Goal: Task Accomplishment & Management: Manage account settings

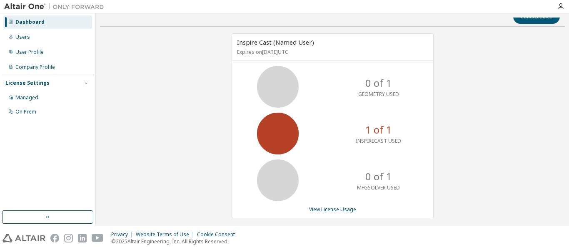
scroll to position [16, 0]
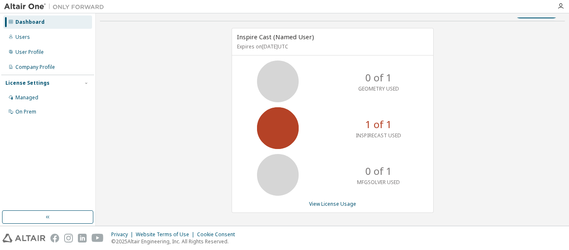
click at [276, 125] on icon at bounding box center [278, 128] width 21 height 21
click at [389, 124] on p "1 of 1" at bounding box center [379, 124] width 27 height 14
click at [537, 115] on div "Inspire Cast (Named User) Expires on July 20, 2026 UTC 0 of 1 GEOMETRY USED 1 o…" at bounding box center [332, 124] width 465 height 193
click at [283, 132] on icon at bounding box center [278, 128] width 21 height 21
click at [273, 82] on icon at bounding box center [278, 81] width 21 height 21
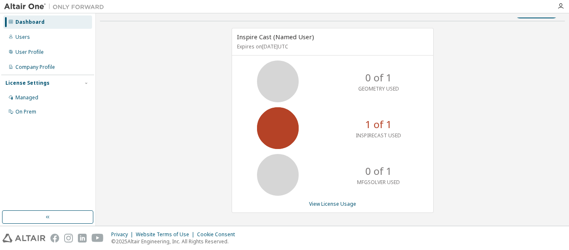
drag, startPoint x: 270, startPoint y: 160, endPoint x: 275, endPoint y: 100, distance: 60.2
click at [271, 164] on icon at bounding box center [278, 174] width 21 height 21
click at [253, 43] on p "Expires on July 20, 2026 UTC" at bounding box center [331, 46] width 189 height 7
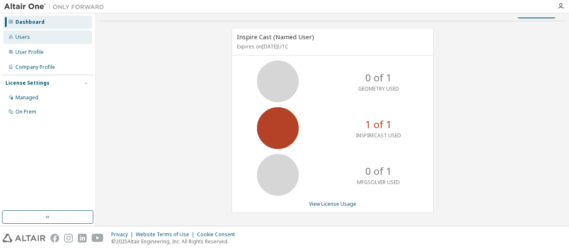
click at [24, 39] on div "Users" at bounding box center [22, 37] width 15 height 7
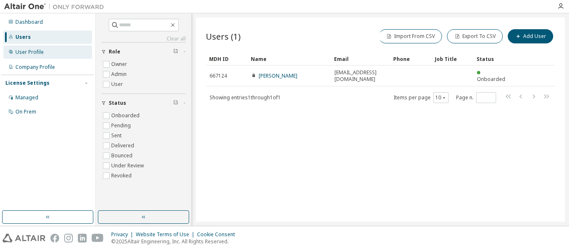
click at [30, 49] on div "User Profile" at bounding box center [29, 52] width 28 height 7
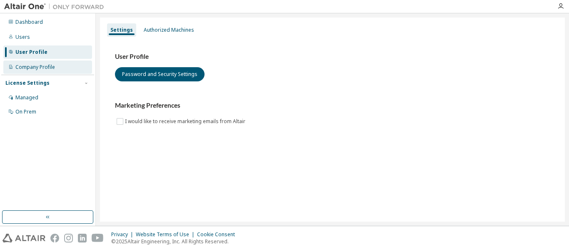
click at [33, 68] on div "Company Profile" at bounding box center [35, 67] width 40 height 7
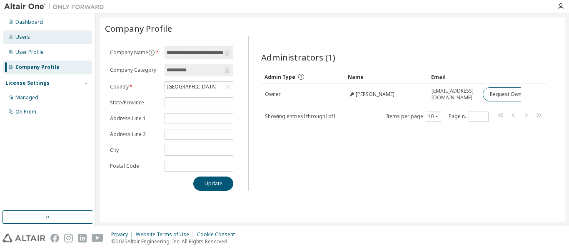
click at [23, 30] on div "Users" at bounding box center [47, 36] width 89 height 13
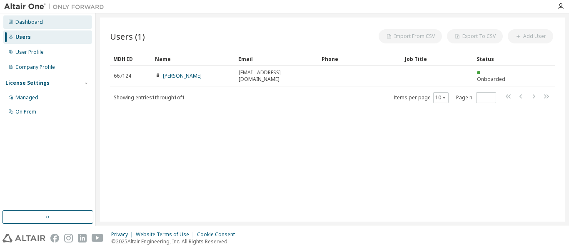
click at [25, 22] on div "Dashboard" at bounding box center [29, 22] width 28 height 7
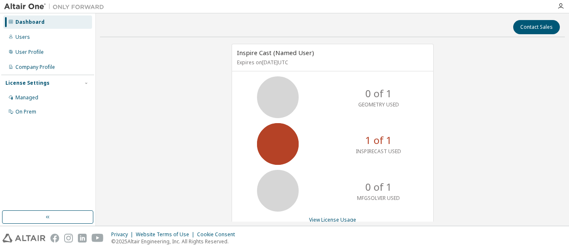
click at [282, 142] on icon at bounding box center [278, 143] width 21 height 21
click at [32, 38] on div "Users" at bounding box center [47, 36] width 89 height 13
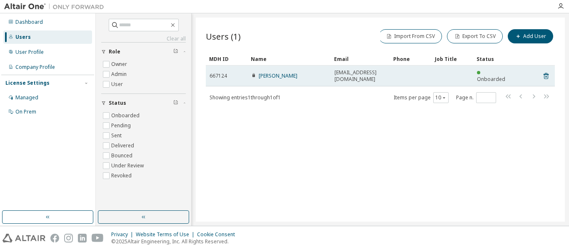
click at [502, 75] on span "Onboarded" at bounding box center [491, 78] width 28 height 7
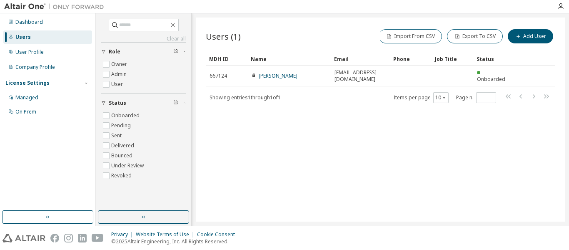
drag, startPoint x: 503, startPoint y: 74, endPoint x: 249, endPoint y: 139, distance: 262.8
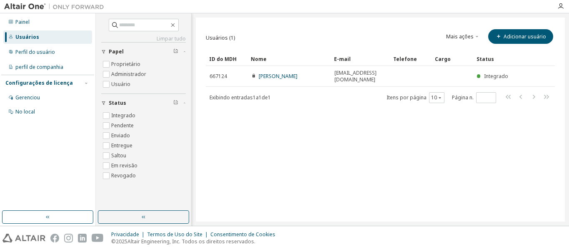
drag, startPoint x: 324, startPoint y: 143, endPoint x: 315, endPoint y: 134, distance: 13.6
click at [324, 143] on div "Usuários (1) Mais ações Importar de CSV Exportar para CSV Adicionar usuário Cla…" at bounding box center [380, 120] width 369 height 204
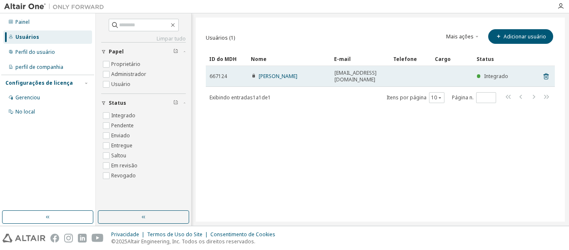
click at [469, 70] on td at bounding box center [453, 76] width 42 height 21
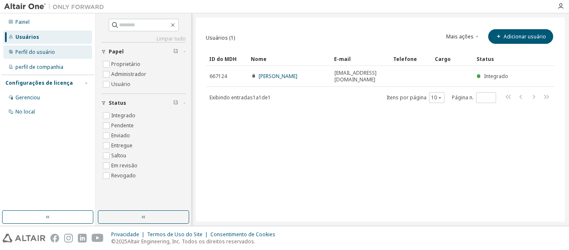
click at [43, 53] on font "Perfil do usuário" at bounding box center [35, 51] width 40 height 7
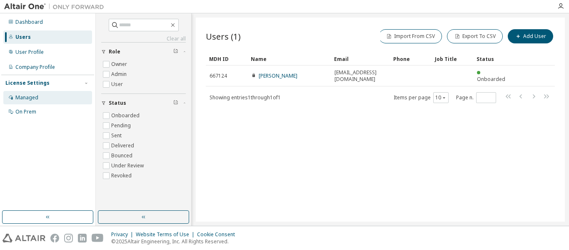
click at [28, 96] on div "Managed" at bounding box center [26, 97] width 23 height 7
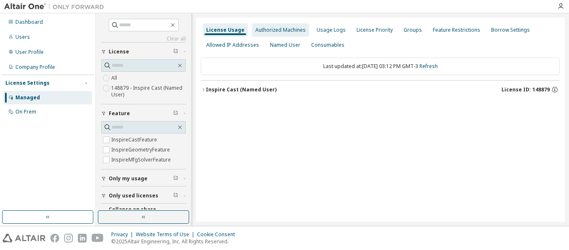
click at [265, 25] on div "Authorized Machines" at bounding box center [280, 29] width 57 height 13
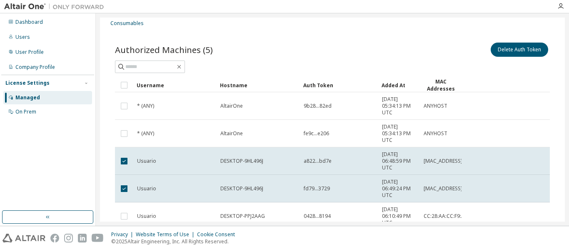
scroll to position [42, 0]
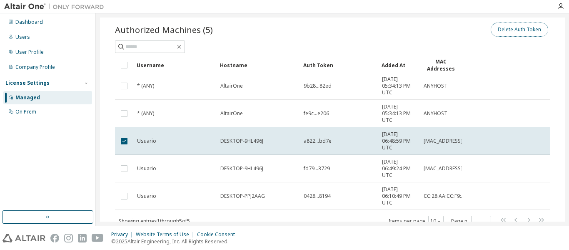
click at [528, 32] on button "Delete Auth Token" at bounding box center [520, 30] width 58 height 14
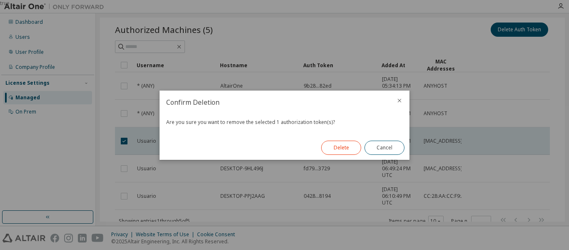
click at [341, 145] on button "Delete" at bounding box center [341, 147] width 40 height 14
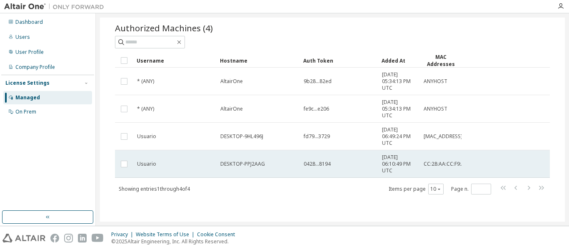
scroll to position [0, 0]
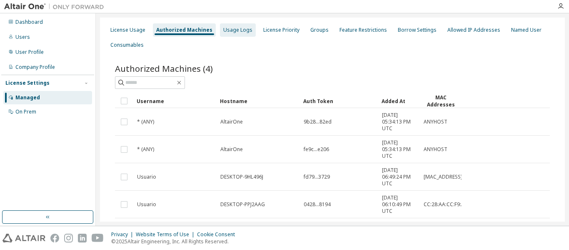
click at [237, 32] on div "Usage Logs" at bounding box center [237, 30] width 29 height 7
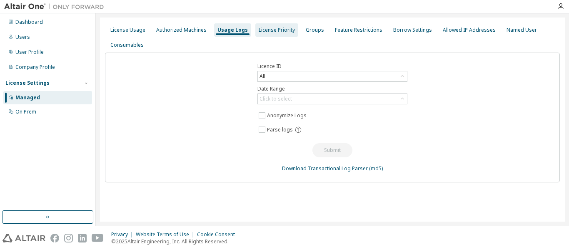
click at [257, 33] on div "License Priority" at bounding box center [277, 29] width 43 height 13
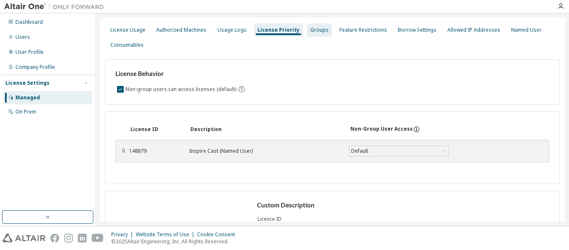
click at [321, 24] on div "Groups" at bounding box center [319, 29] width 25 height 13
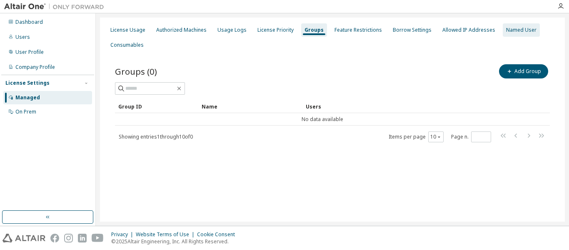
click at [509, 36] on div "Named User" at bounding box center [521, 29] width 37 height 13
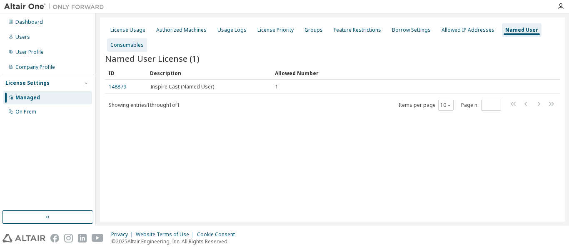
click at [120, 50] on div "Consumables" at bounding box center [127, 44] width 40 height 13
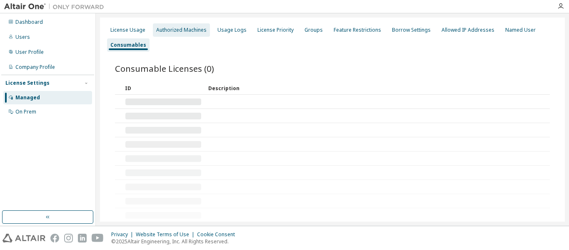
click at [168, 30] on div "Authorized Machines" at bounding box center [181, 30] width 50 height 7
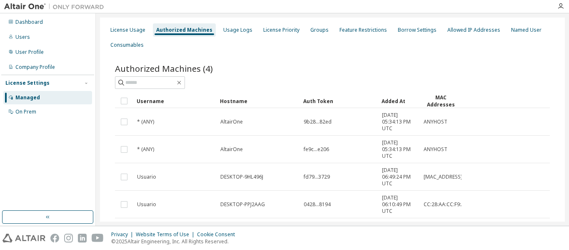
click at [130, 23] on div "License Usage Authorized Machines Usage Logs License Priority Groups Feature Re…" at bounding box center [332, 38] width 455 height 30
click at [130, 27] on div "License Usage" at bounding box center [127, 30] width 35 height 7
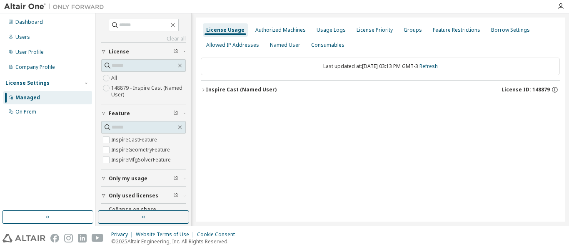
click at [201, 88] on icon "button" at bounding box center [203, 89] width 5 height 5
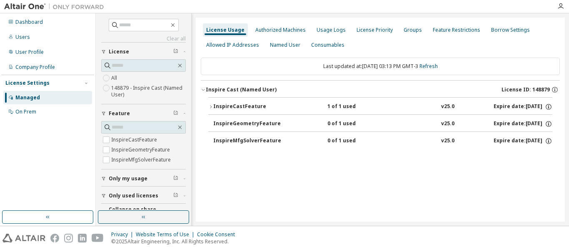
drag, startPoint x: 256, startPoint y: 124, endPoint x: 243, endPoint y: 136, distance: 18.3
click at [250, 171] on div "License Usage Authorized Machines Usage Logs License Priority Groups Feature Re…" at bounding box center [380, 120] width 369 height 204
click at [242, 106] on div "InspireCastFeature" at bounding box center [250, 107] width 75 height 8
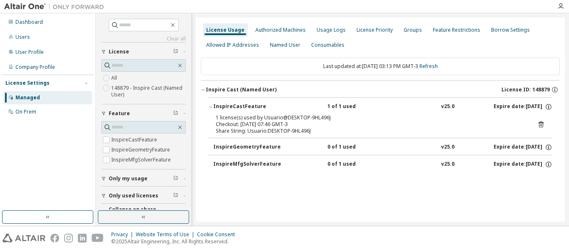
click at [243, 123] on div "Checkout: 2025-08-27 07:46 GMT-3" at bounding box center [370, 124] width 309 height 7
click at [288, 116] on div "1 license(s) used by Usuario@DESKTOP-9HL496J" at bounding box center [370, 117] width 309 height 7
click at [251, 125] on div "Checkout: 2025-08-27 07:46 GMT-3" at bounding box center [370, 124] width 309 height 7
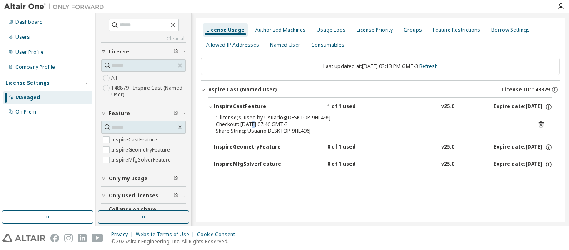
click at [251, 125] on div "Checkout: 2025-08-27 07:46 GMT-3" at bounding box center [370, 124] width 309 height 7
click at [541, 124] on icon at bounding box center [541, 125] width 2 height 2
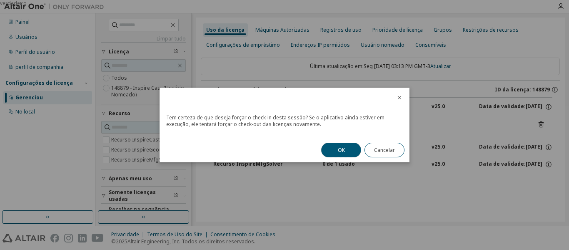
click at [326, 147] on button "OK" at bounding box center [341, 150] width 40 height 15
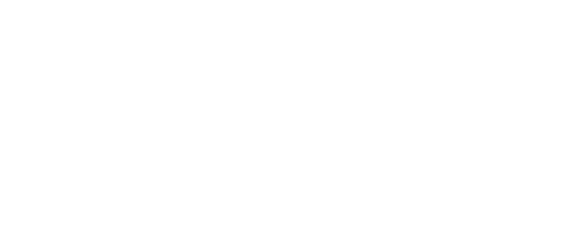
click at [285, 35] on div at bounding box center [284, 125] width 569 height 250
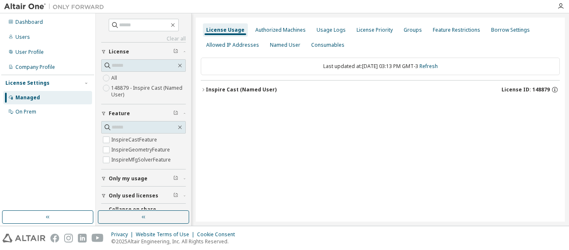
click at [239, 92] on div "Inspire Cast (Named User)" at bounding box center [241, 89] width 71 height 7
click at [207, 89] on div "Inspire Cast (Named User)" at bounding box center [241, 89] width 71 height 7
